Goal: Information Seeking & Learning: Learn about a topic

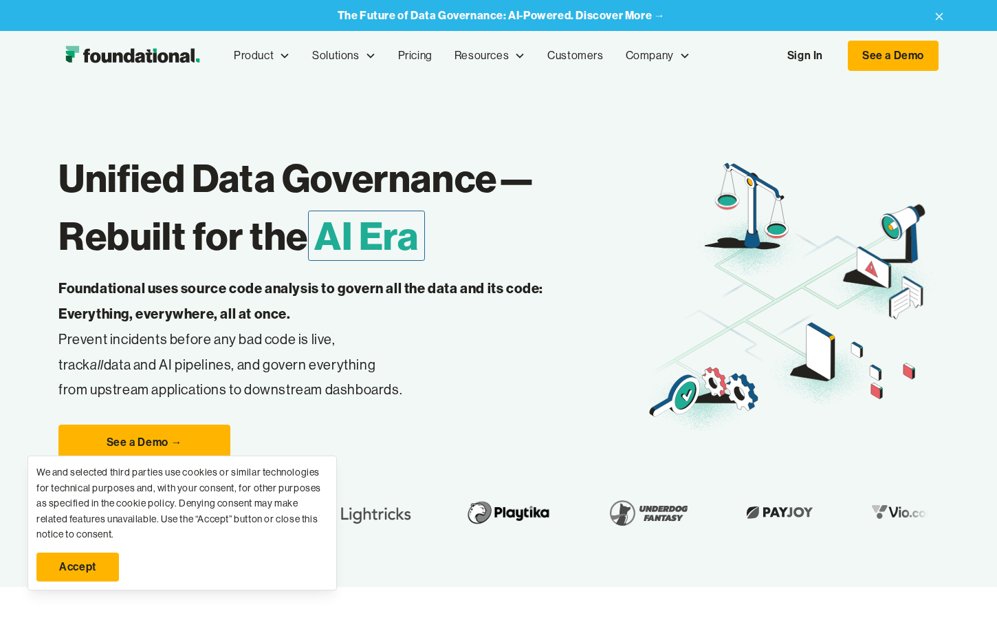
click at [74, 567] on link "Accept" at bounding box center [77, 566] width 83 height 29
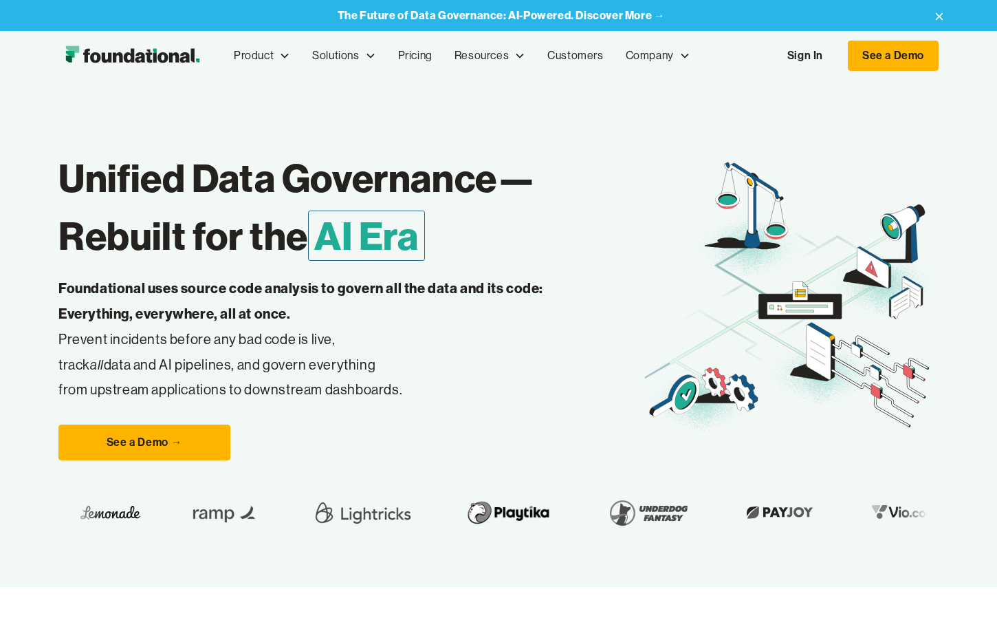
click at [293, 175] on h1 "Unified Data Governance— Rebuilt for the AI Era" at bounding box center [351, 207] width 587 height 116
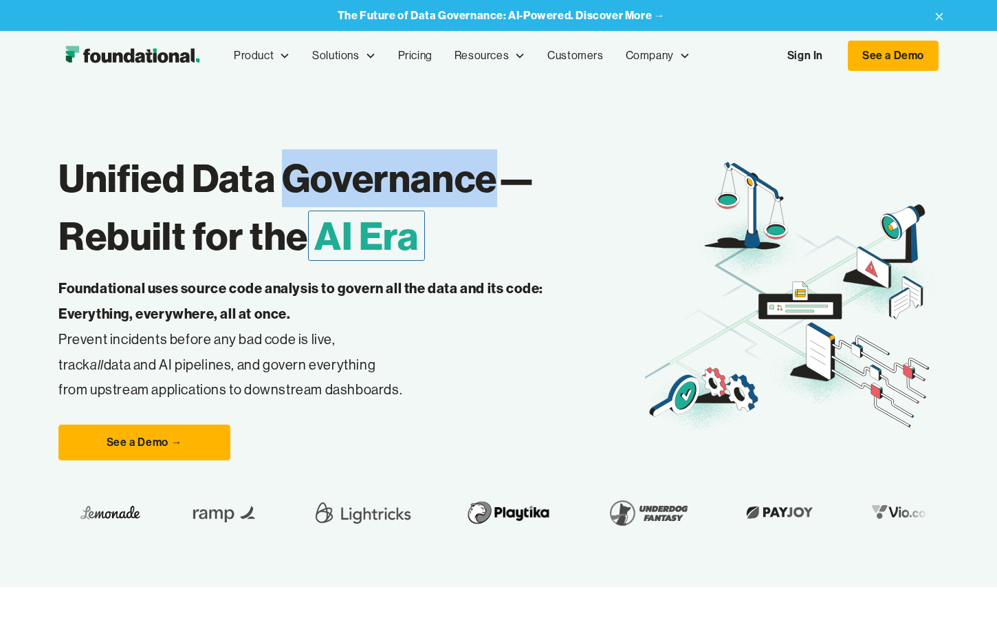
click at [293, 175] on h1 "Unified Data Governance— Rebuilt for the AI Era" at bounding box center [351, 207] width 587 height 116
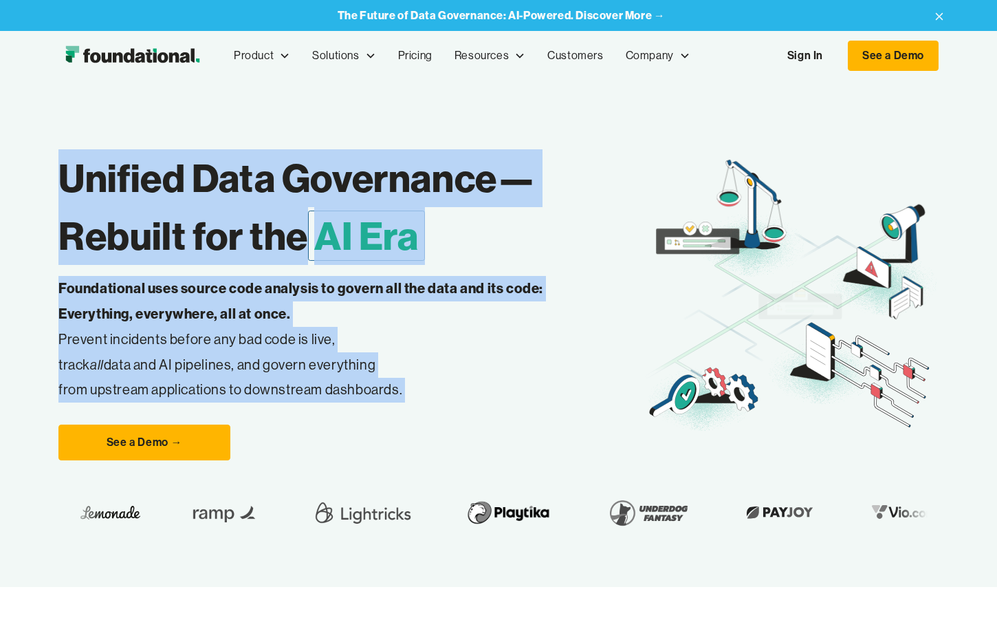
drag, startPoint x: 293, startPoint y: 175, endPoint x: 409, endPoint y: 381, distance: 236.2
click at [409, 381] on div "Unified Data Governance— Rebuilt for the AI Era Foundational uses source code a…" at bounding box center [351, 297] width 587 height 325
click at [409, 381] on p "Foundational uses source code analysis to govern all the data and its code: Eve…" at bounding box center [322, 339] width 528 height 127
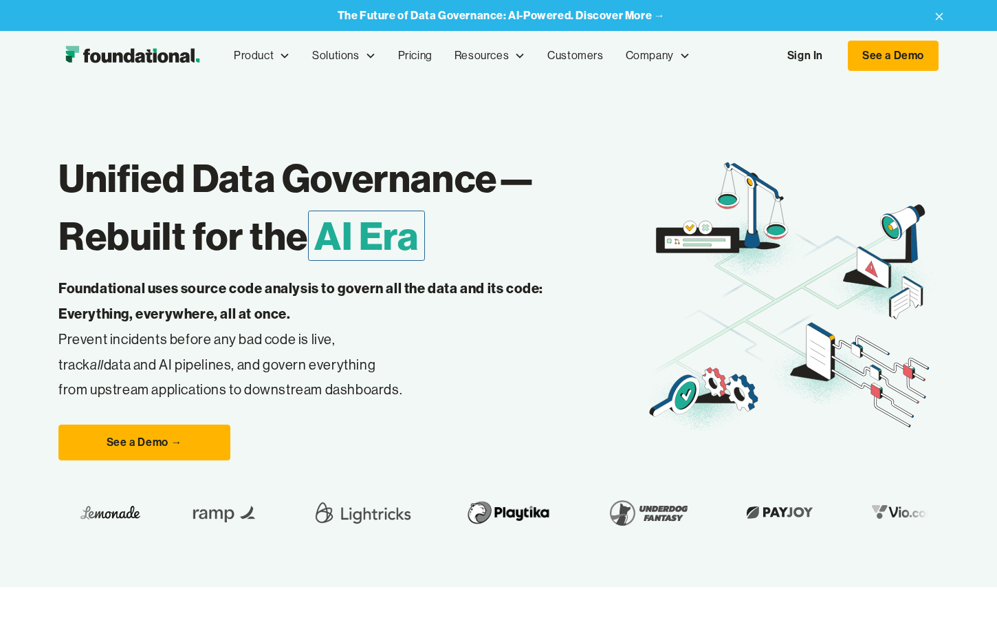
click at [409, 381] on p "Foundational uses source code analysis to govern all the data and its code: Eve…" at bounding box center [322, 339] width 528 height 127
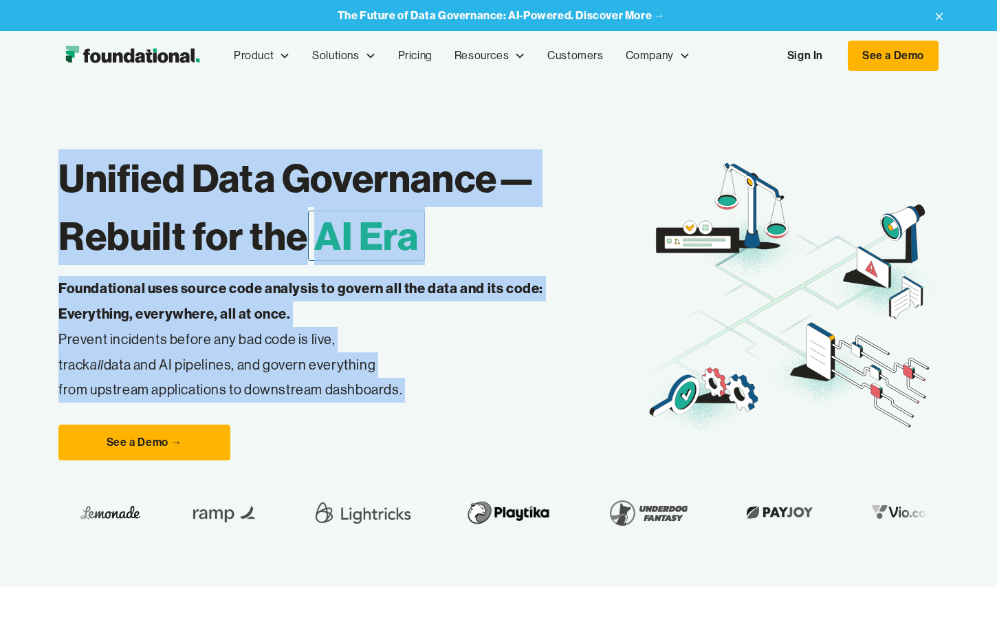
drag, startPoint x: 409, startPoint y: 381, endPoint x: 192, endPoint y: 202, distance: 281.5
click at [192, 202] on div "Unified Data Governance— Rebuilt for the AI Era Foundational uses source code a…" at bounding box center [351, 297] width 587 height 325
click at [192, 202] on h1 "Unified Data Governance— Rebuilt for the AI Era" at bounding box center [351, 207] width 587 height 116
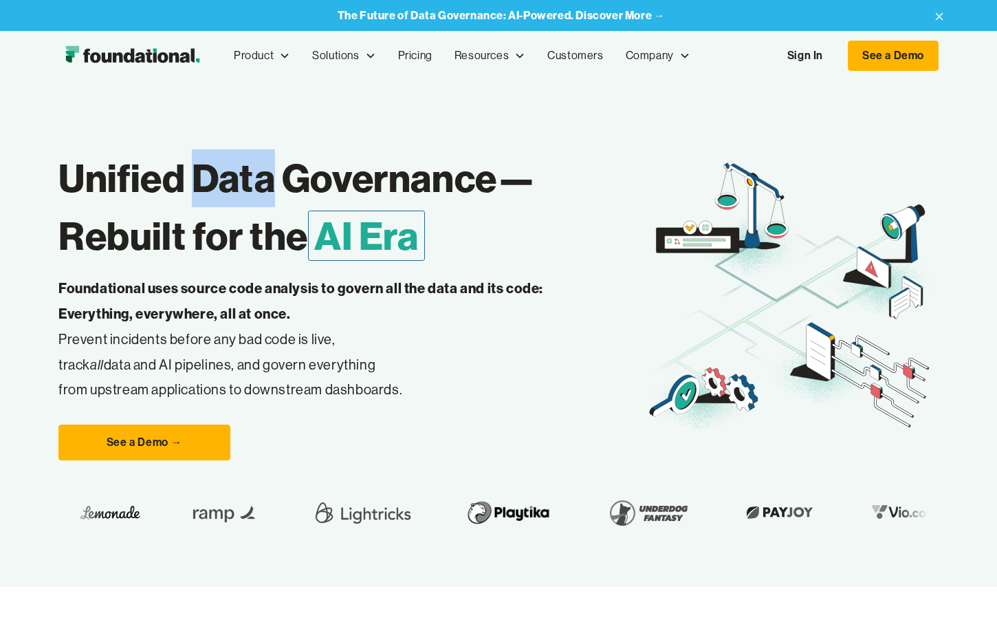
click at [192, 202] on h1 "Unified Data Governance— Rebuilt for the AI Era" at bounding box center [351, 207] width 587 height 116
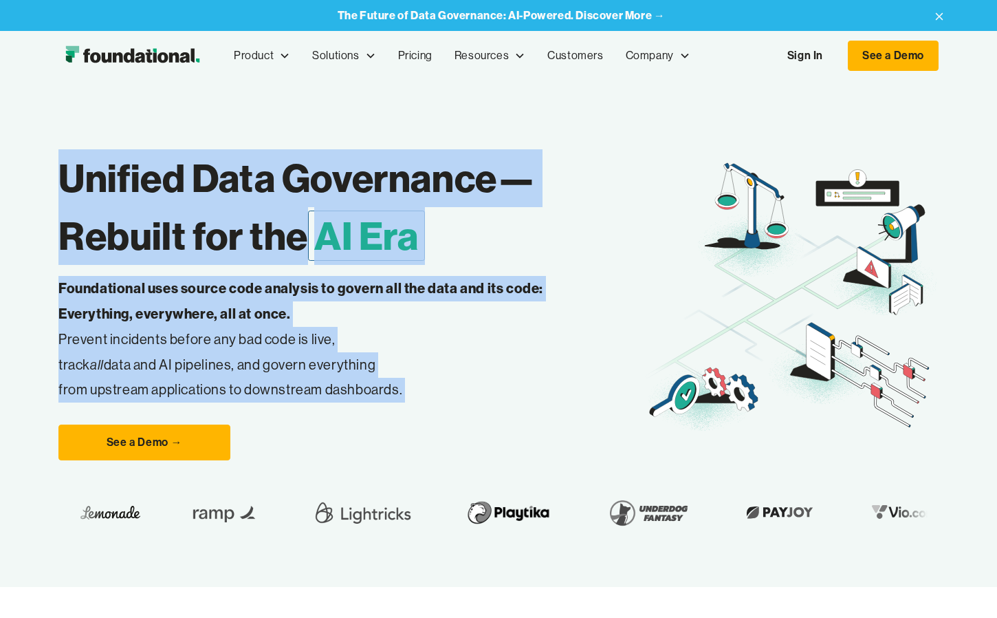
drag, startPoint x: 192, startPoint y: 202, endPoint x: 378, endPoint y: 373, distance: 253.1
click at [378, 373] on div "Unified Data Governance— Rebuilt for the AI Era Foundational uses source code a…" at bounding box center [351, 297] width 587 height 325
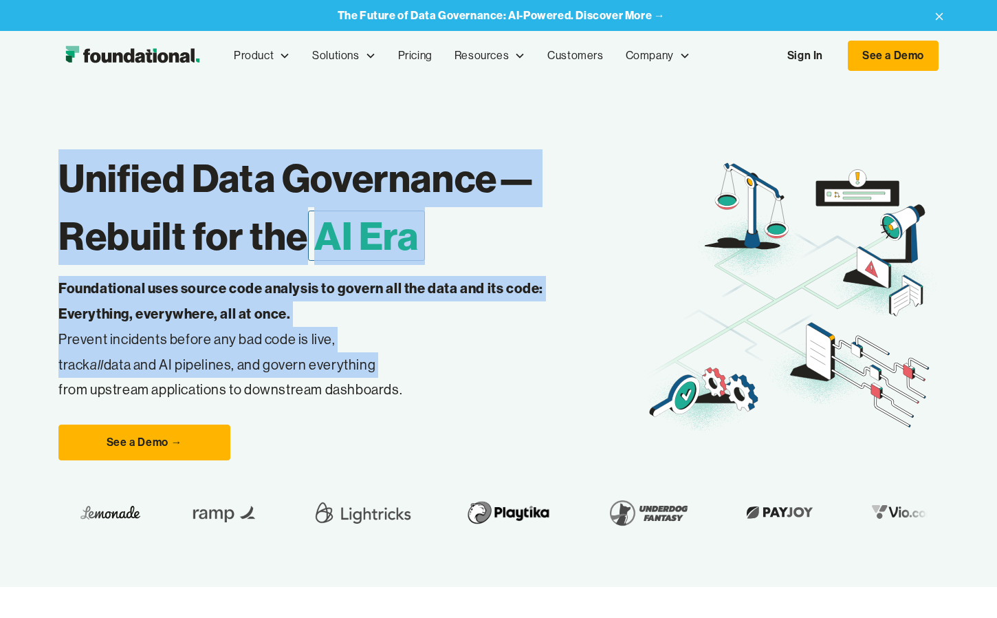
click at [378, 373] on p "Foundational uses source code analysis to govern all the data and its code: Eve…" at bounding box center [322, 339] width 528 height 127
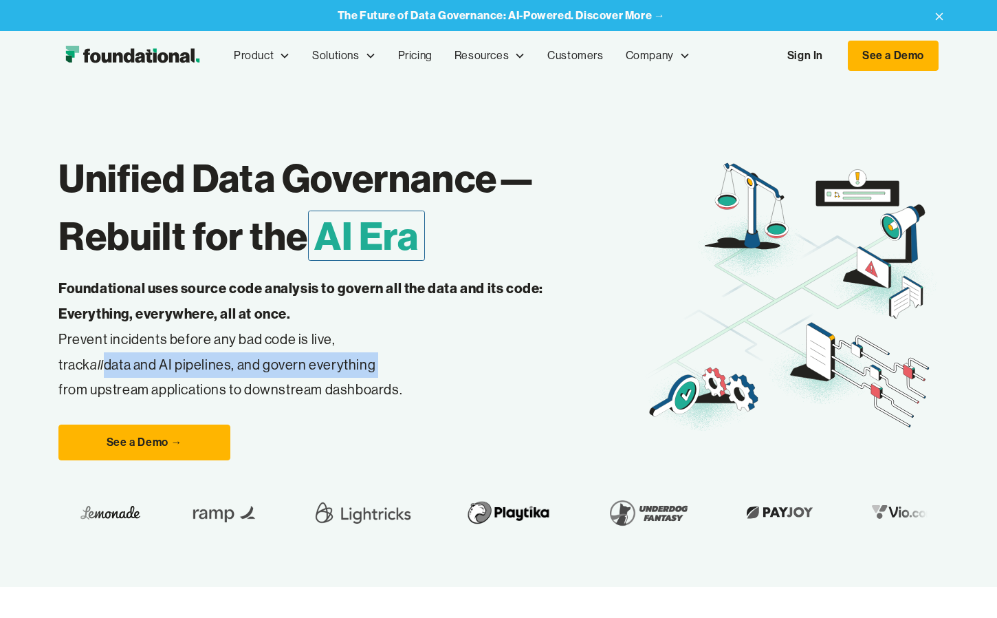
click at [378, 373] on p "Foundational uses source code analysis to govern all the data and its code: Eve…" at bounding box center [322, 339] width 528 height 127
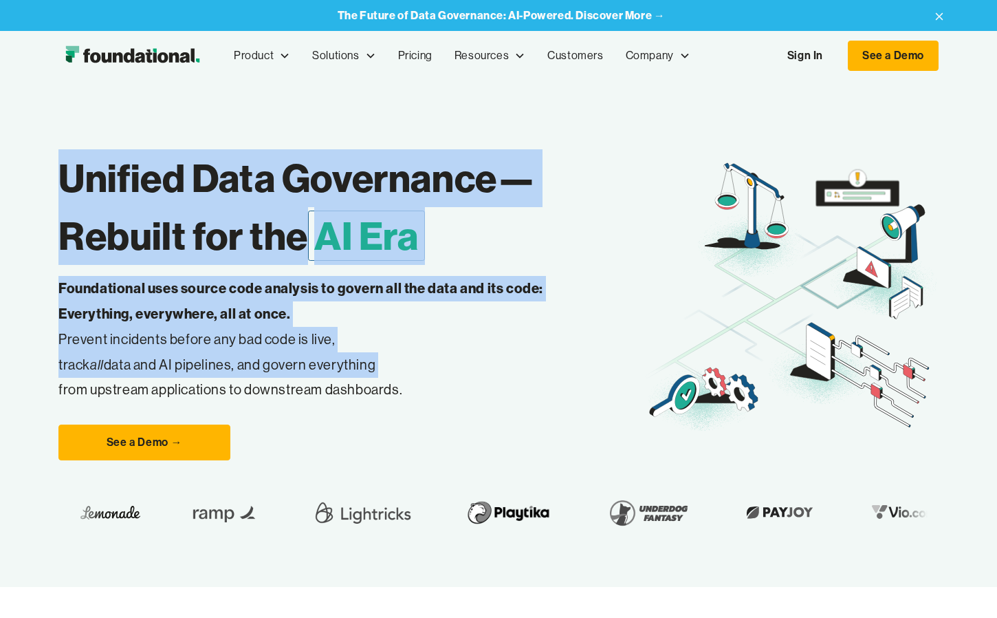
drag, startPoint x: 378, startPoint y: 373, endPoint x: 202, endPoint y: 188, distance: 255.4
click at [202, 188] on div "Unified Data Governance— Rebuilt for the AI Era Foundational uses source code a…" at bounding box center [351, 297] width 587 height 325
click at [202, 188] on h1 "Unified Data Governance— Rebuilt for the AI Era" at bounding box center [351, 207] width 587 height 116
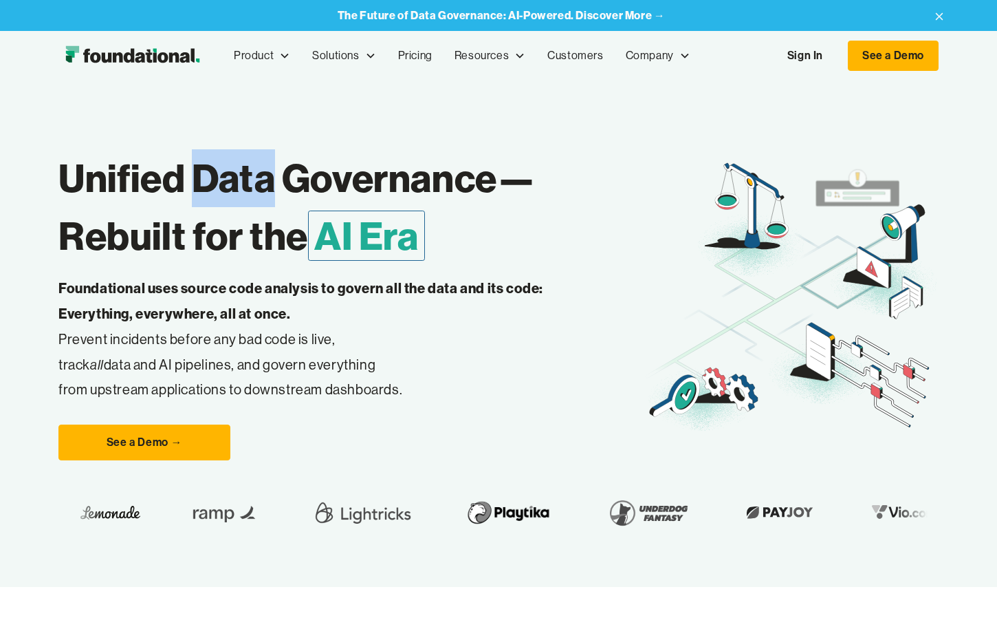
click at [202, 188] on h1 "Unified Data Governance— Rebuilt for the AI Era" at bounding box center [351, 207] width 587 height 116
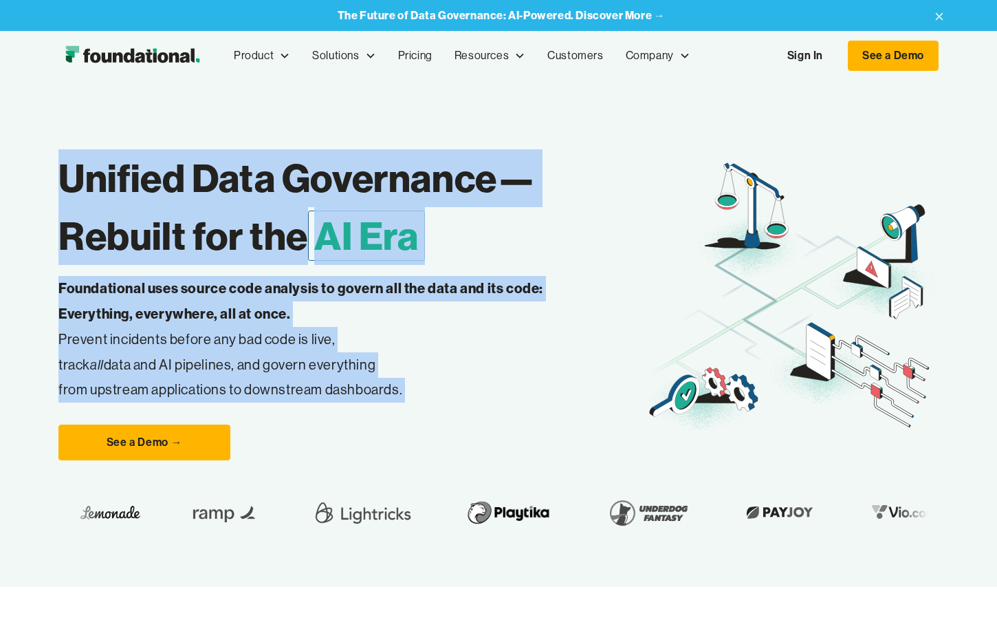
drag, startPoint x: 202, startPoint y: 188, endPoint x: 375, endPoint y: 382, distance: 259.7
click at [375, 382] on div "Unified Data Governance— Rebuilt for the AI Era Foundational uses source code a…" at bounding box center [351, 297] width 587 height 325
click at [375, 382] on p "Foundational uses source code analysis to govern all the data and its code: Eve…" at bounding box center [322, 339] width 528 height 127
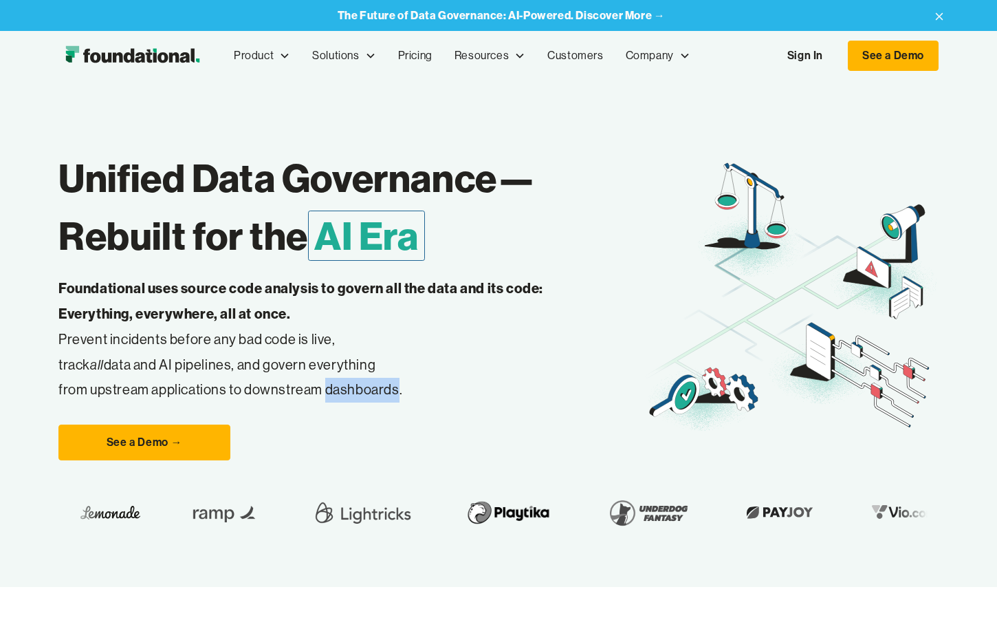
click at [375, 382] on p "Foundational uses source code analysis to govern all the data and its code: Eve…" at bounding box center [322, 339] width 528 height 127
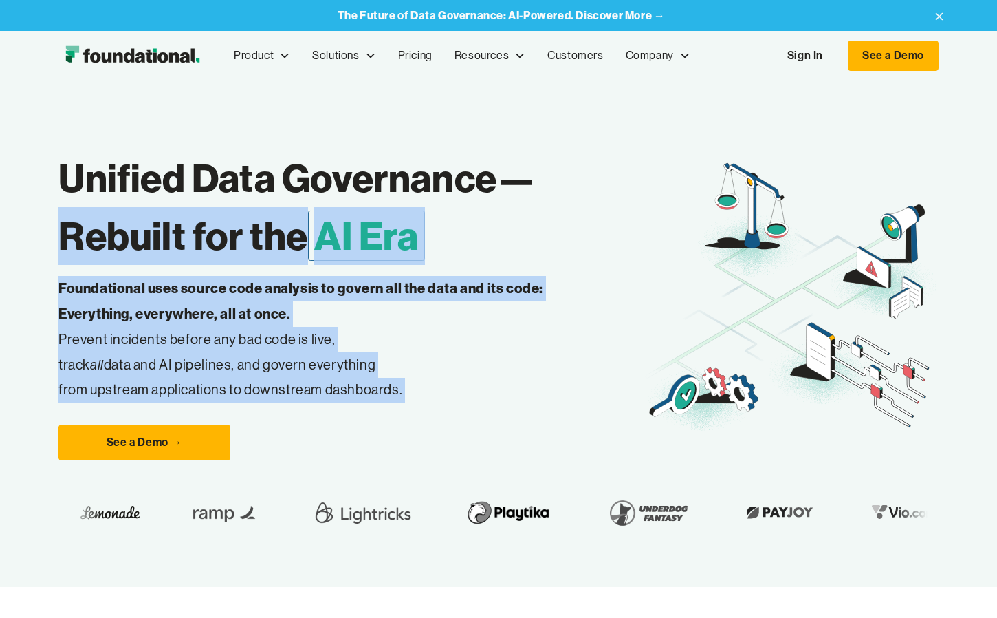
drag, startPoint x: 375, startPoint y: 382, endPoint x: 221, endPoint y: 224, distance: 220.8
click at [221, 224] on div "Unified Data Governance— Rebuilt for the AI Era Foundational uses source code a…" at bounding box center [351, 297] width 587 height 325
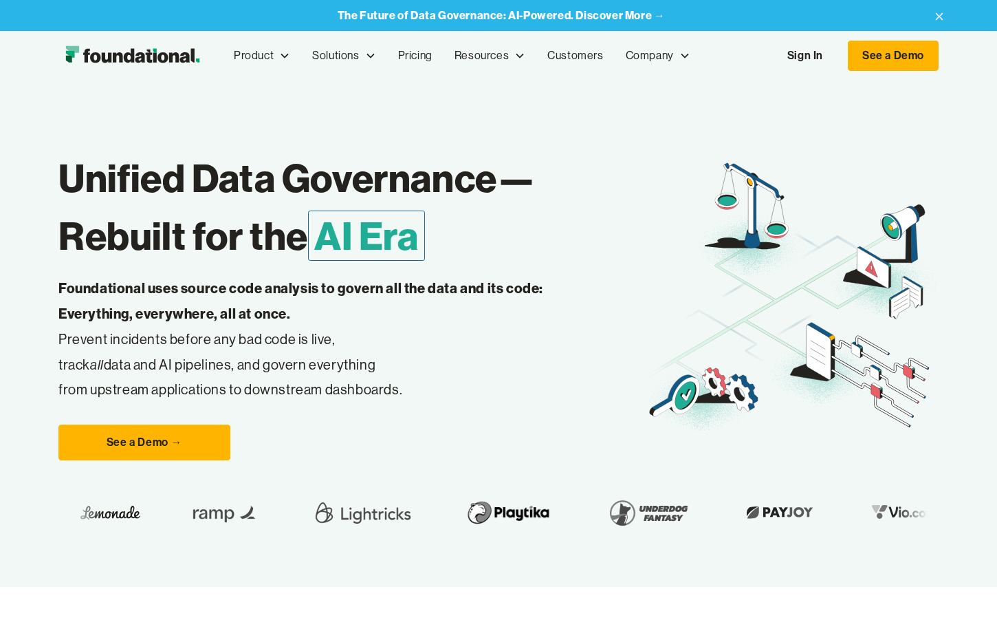
click at [296, 193] on h1 "Unified Data Governance— Rebuilt for the AI Era" at bounding box center [351, 207] width 587 height 116
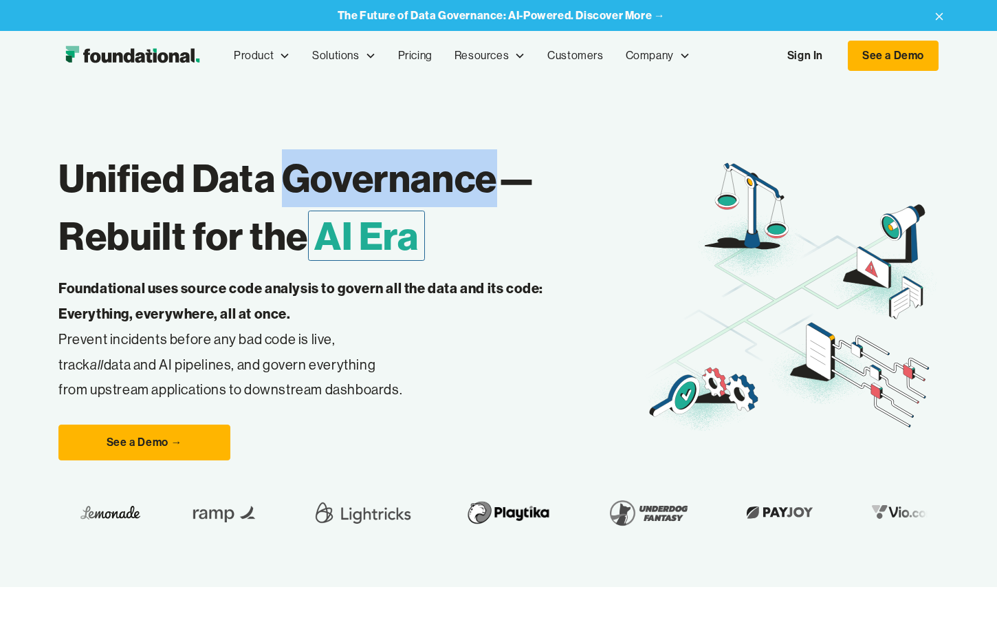
click at [296, 193] on h1 "Unified Data Governance— Rebuilt for the AI Era" at bounding box center [351, 207] width 587 height 116
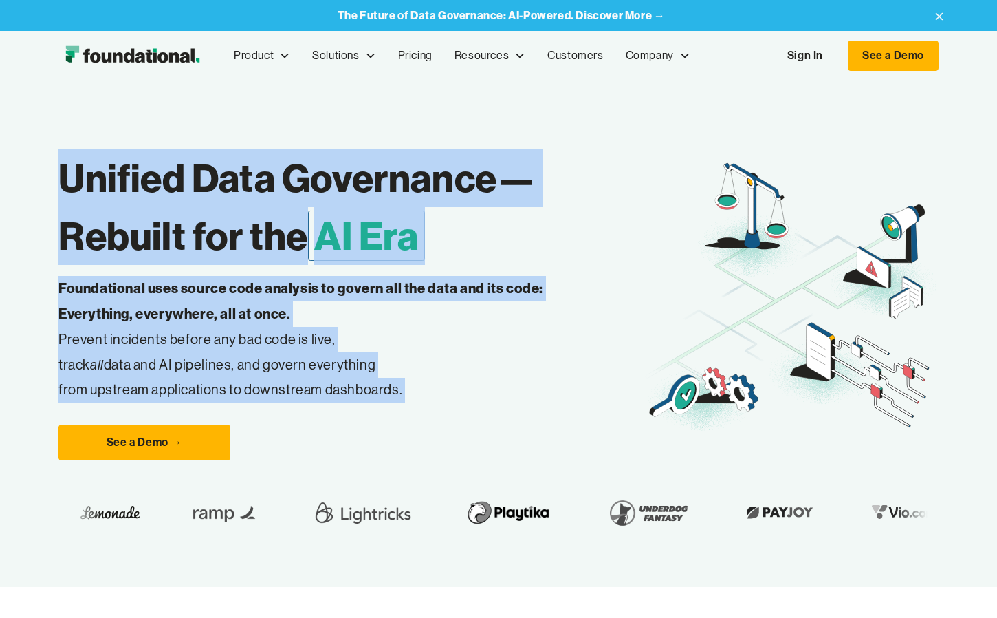
drag, startPoint x: 296, startPoint y: 193, endPoint x: 386, endPoint y: 381, distance: 208.0
click at [386, 381] on div "Unified Data Governance— Rebuilt for the AI Era Foundational uses source code a…" at bounding box center [351, 297] width 587 height 325
click at [386, 381] on p "Foundational uses source code analysis to govern all the data and its code: Eve…" at bounding box center [322, 339] width 528 height 127
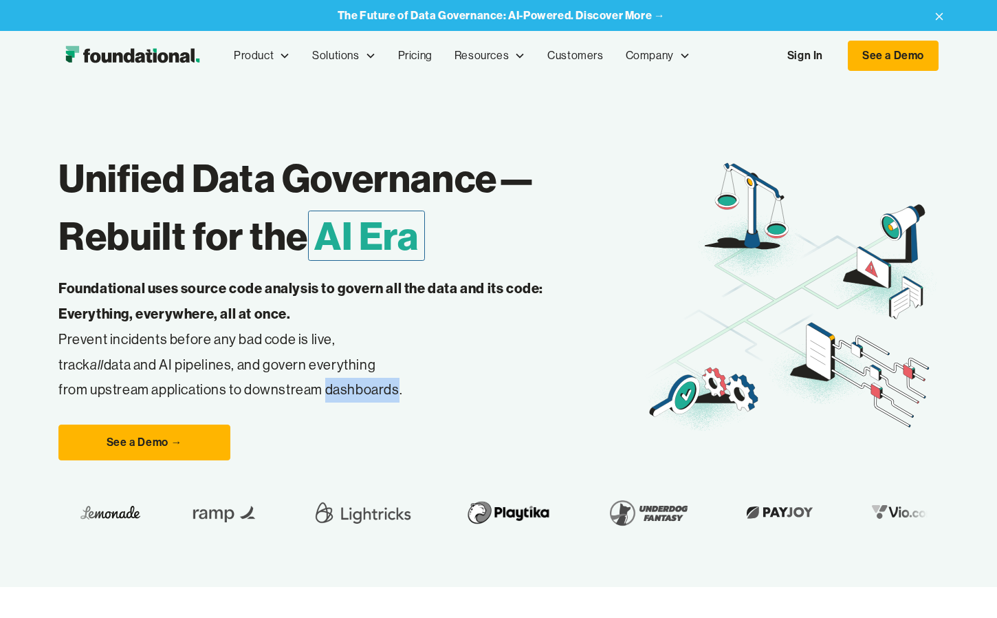
click at [386, 381] on p "Foundational uses source code analysis to govern all the data and its code: Eve…" at bounding box center [322, 339] width 528 height 127
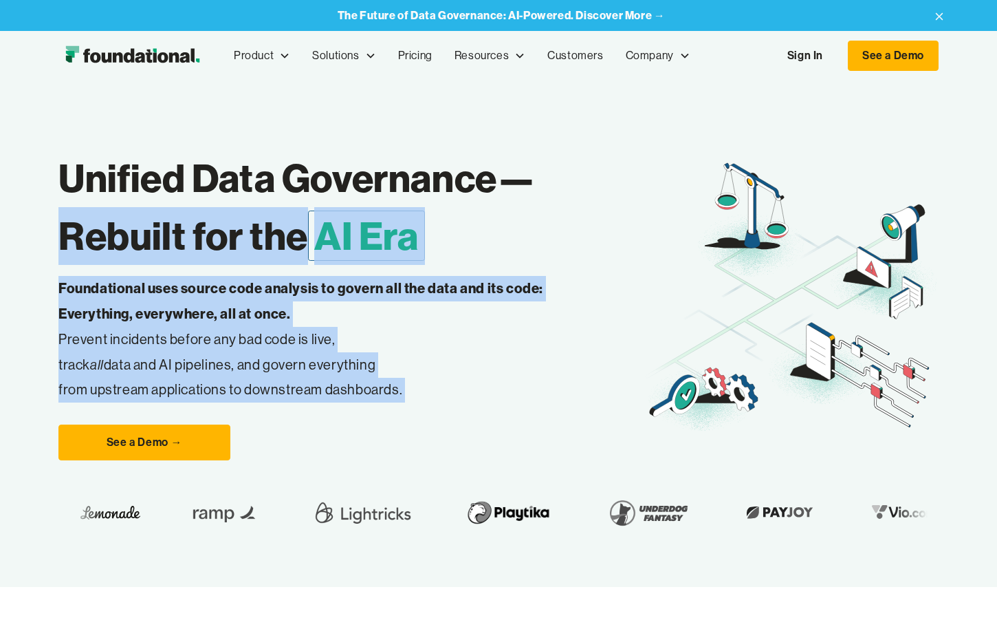
drag, startPoint x: 386, startPoint y: 381, endPoint x: 200, endPoint y: 220, distance: 245.7
click at [200, 220] on div "Unified Data Governance— Rebuilt for the AI Era Foundational uses source code a…" at bounding box center [351, 297] width 587 height 325
click at [200, 220] on h1 "Unified Data Governance— Rebuilt for the AI Era" at bounding box center [351, 207] width 587 height 116
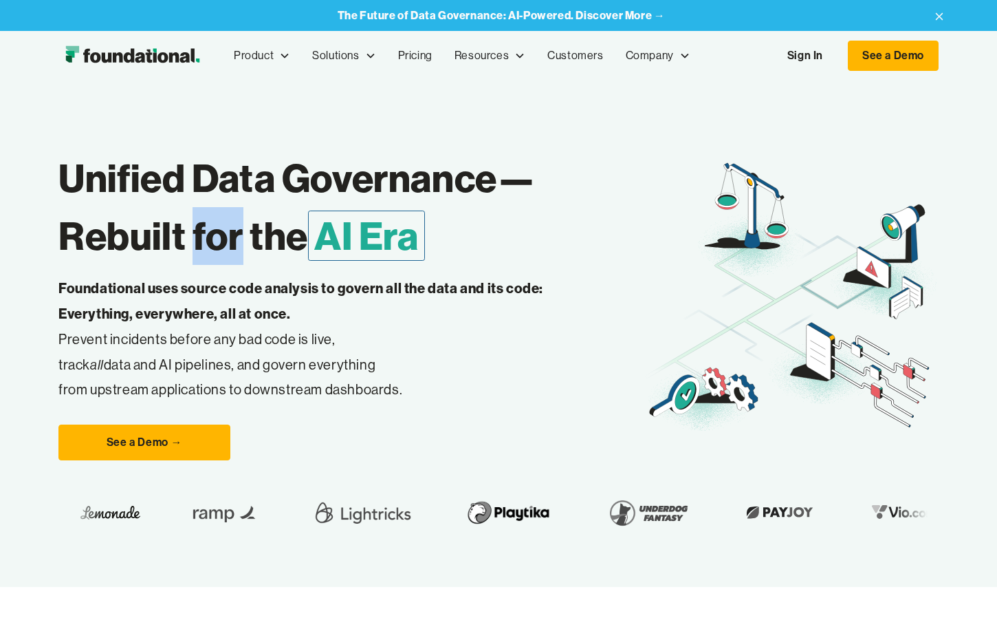
click at [200, 220] on h1 "Unified Data Governance— Rebuilt for the AI Era" at bounding box center [351, 207] width 587 height 116
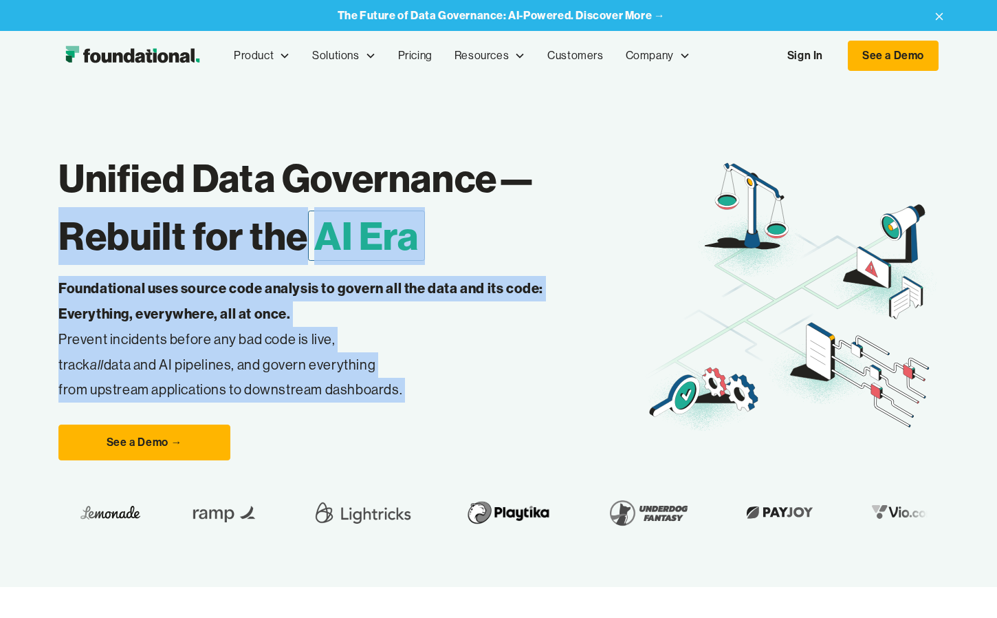
drag, startPoint x: 200, startPoint y: 220, endPoint x: 355, endPoint y: 380, distance: 222.8
click at [356, 380] on div "Unified Data Governance— Rebuilt for the AI Era Foundational uses source code a…" at bounding box center [351, 297] width 587 height 325
click at [355, 380] on p "Foundational uses source code analysis to govern all the data and its code: Eve…" at bounding box center [322, 339] width 528 height 127
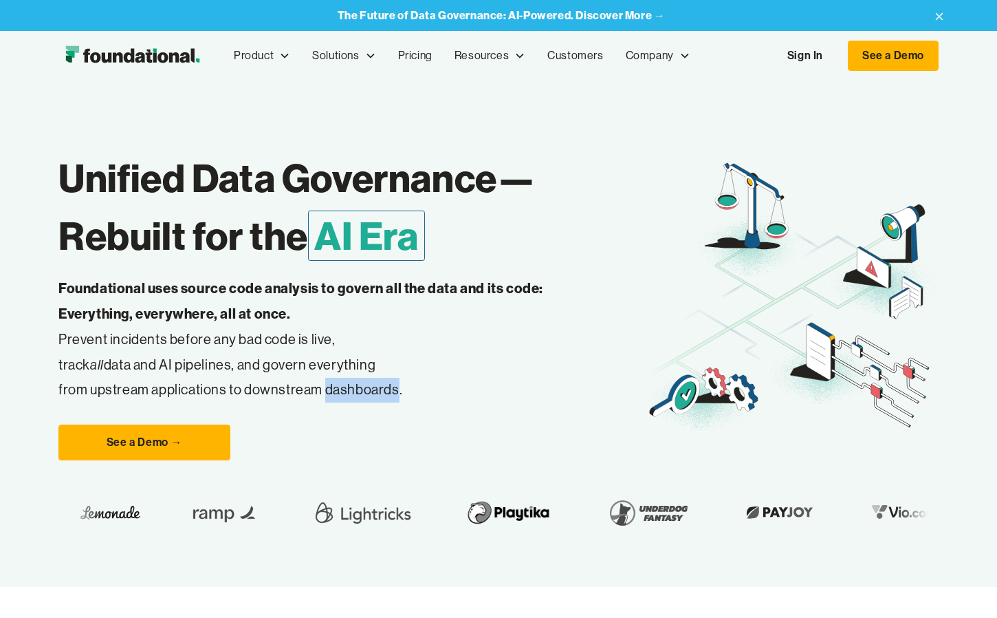
click at [355, 380] on p "Foundational uses source code analysis to govern all the data and its code: Eve…" at bounding box center [322, 339] width 528 height 127
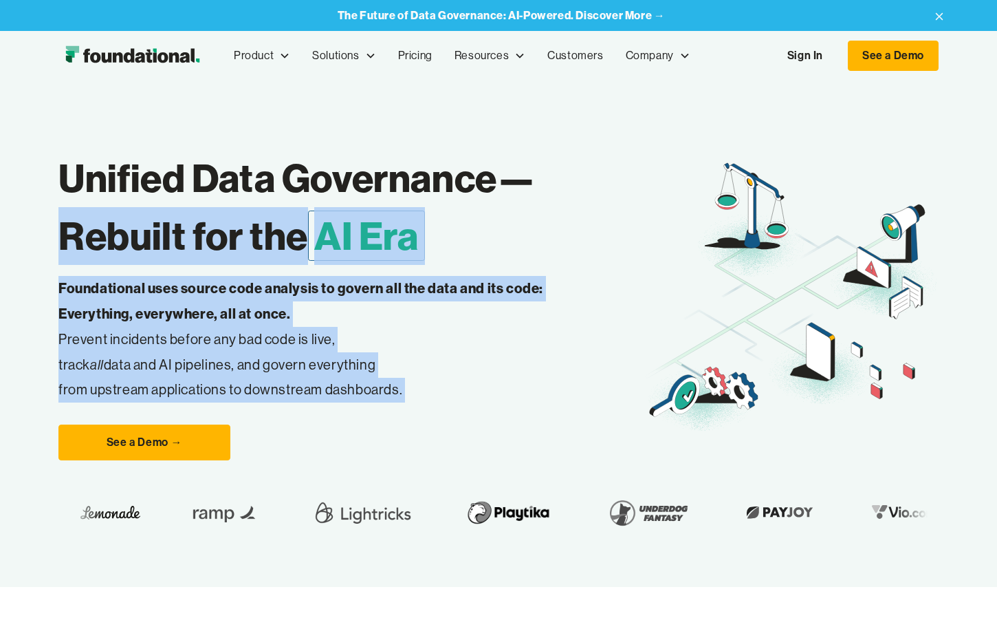
drag, startPoint x: 355, startPoint y: 380, endPoint x: 208, endPoint y: 209, distance: 225.8
click at [208, 209] on div "Unified Data Governance— Rebuilt for the AI Era Foundational uses source code a…" at bounding box center [351, 297] width 587 height 325
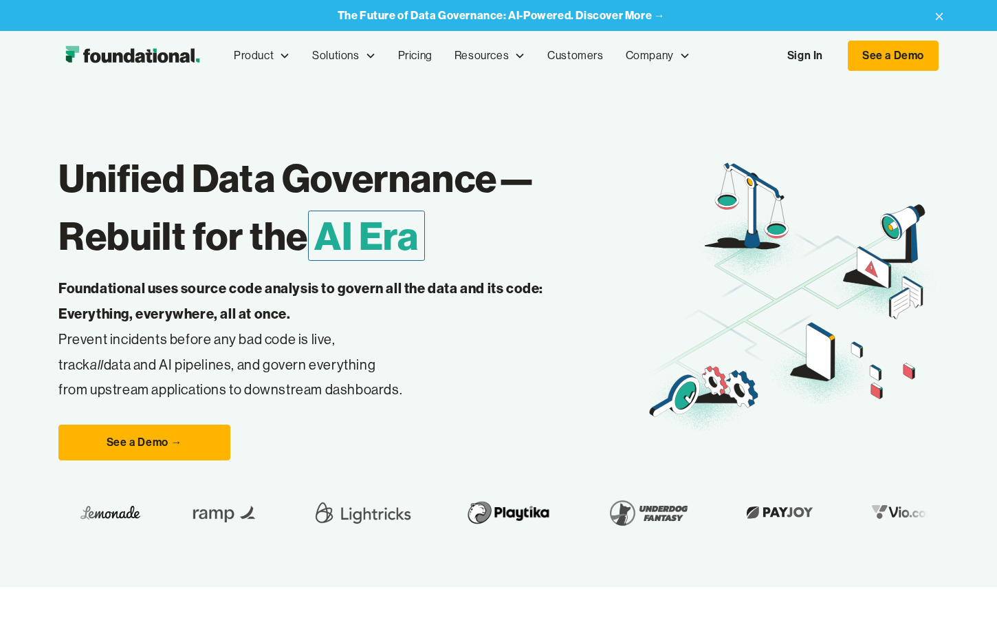
click at [143, 184] on h1 "Unified Data Governance— Rebuilt for the AI Era" at bounding box center [351, 207] width 587 height 116
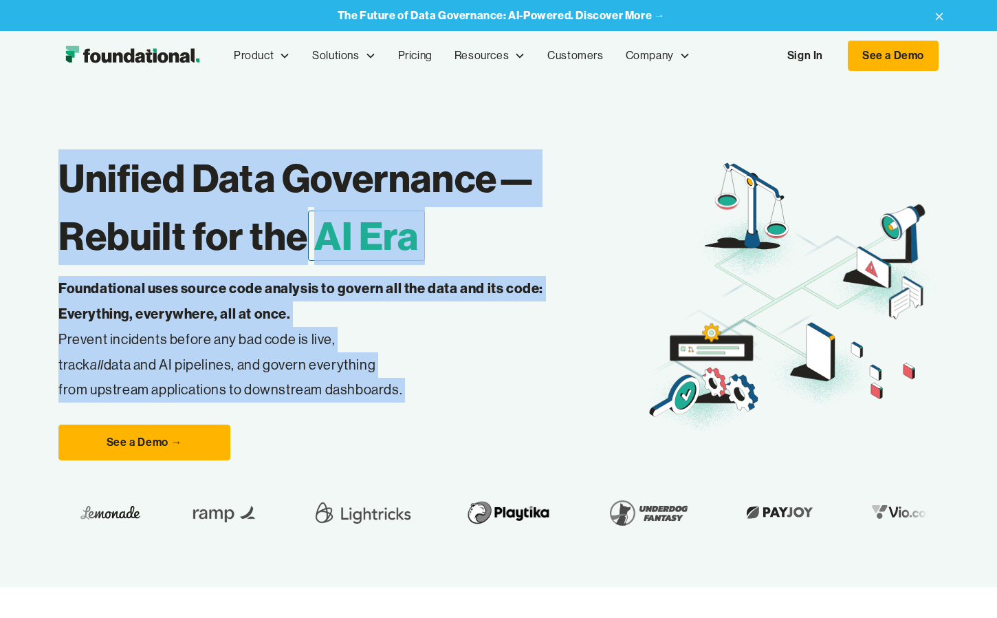
drag, startPoint x: 143, startPoint y: 184, endPoint x: 359, endPoint y: 378, distance: 290.3
click at [359, 378] on div "Unified Data Governance— Rebuilt for the AI Era Foundational uses source code a…" at bounding box center [351, 297] width 587 height 325
click at [359, 378] on p "Foundational uses source code analysis to govern all the data and its code: Eve…" at bounding box center [322, 339] width 528 height 127
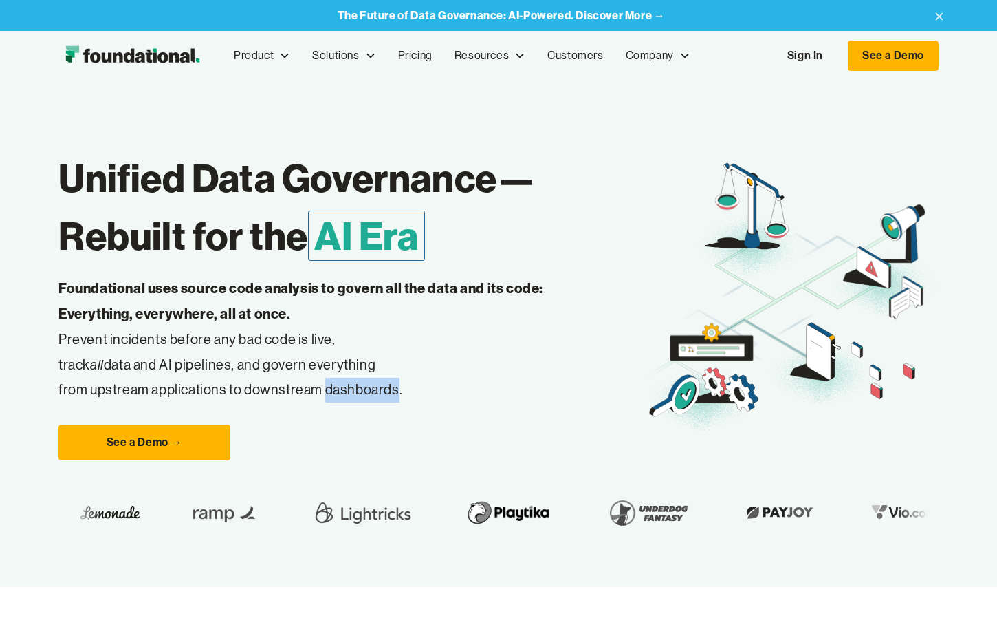
click at [359, 378] on p "Foundational uses source code analysis to govern all the data and its code: Eve…" at bounding box center [322, 339] width 528 height 127
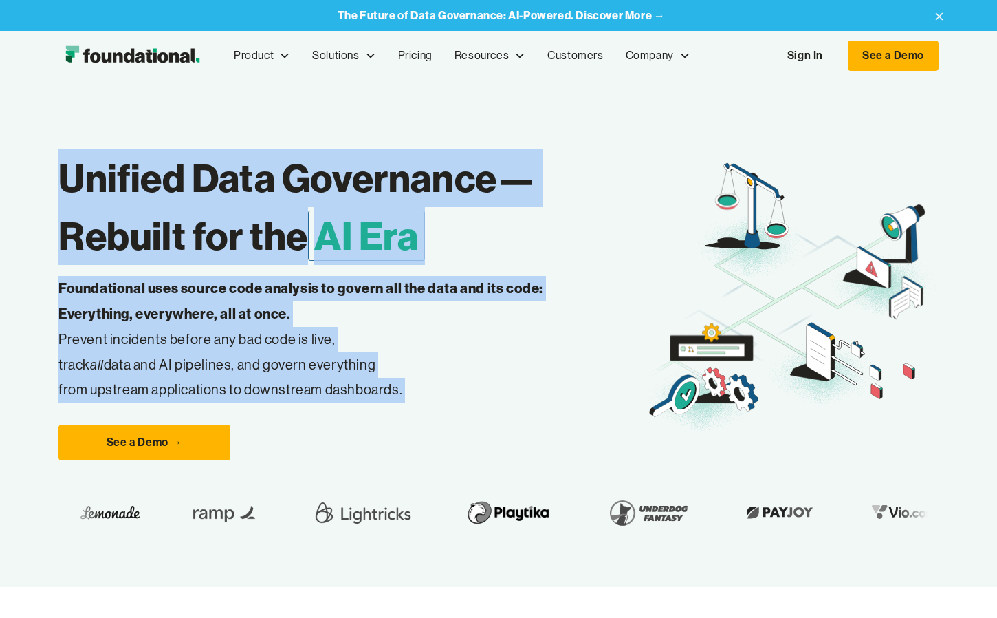
drag, startPoint x: 359, startPoint y: 378, endPoint x: 173, endPoint y: 193, distance: 262.6
click at [173, 193] on div "Unified Data Governance— Rebuilt for the AI Era Foundational uses source code a…" at bounding box center [351, 297] width 587 height 325
click at [173, 193] on h1 "Unified Data Governance— Rebuilt for the AI Era" at bounding box center [351, 207] width 587 height 116
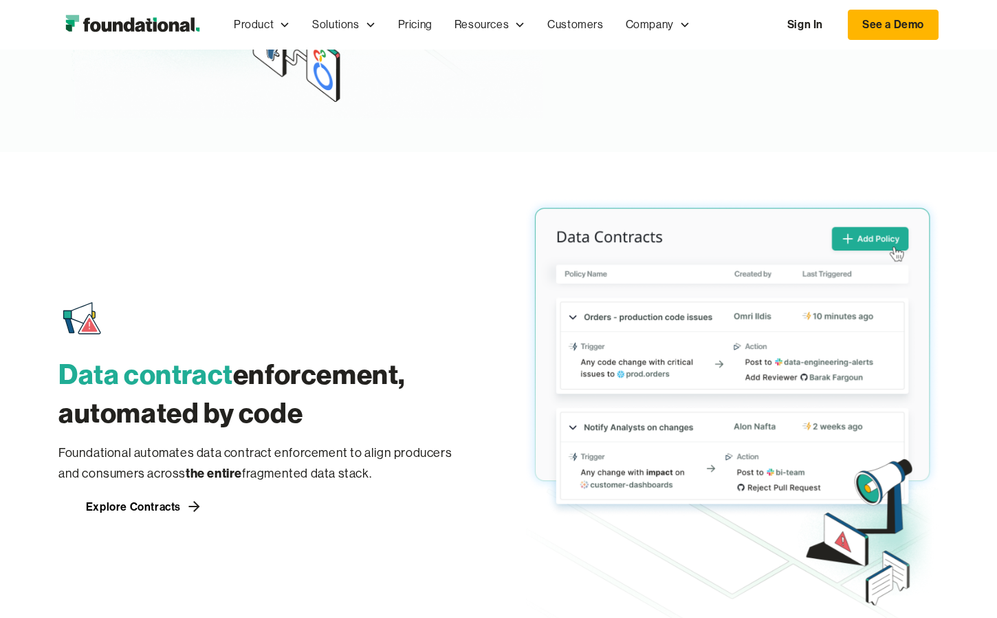
scroll to position [2203, 0]
